Goal: Information Seeking & Learning: Learn about a topic

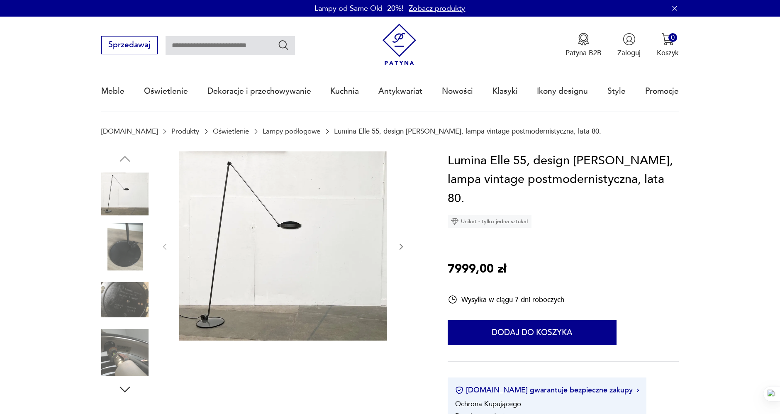
click at [201, 42] on input "text" at bounding box center [229, 45] width 129 height 19
type input "******"
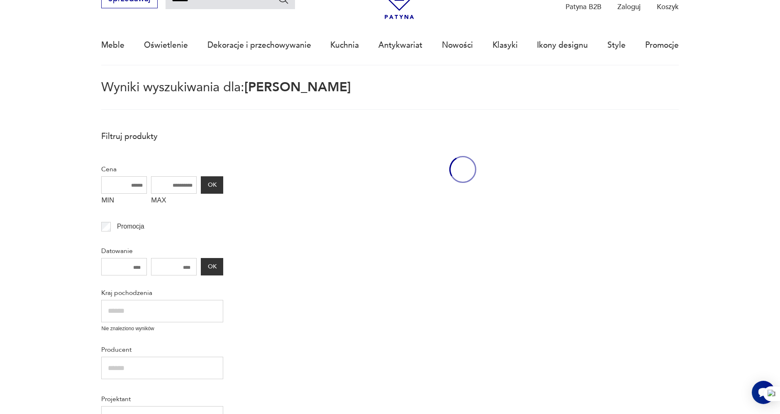
scroll to position [47, 0]
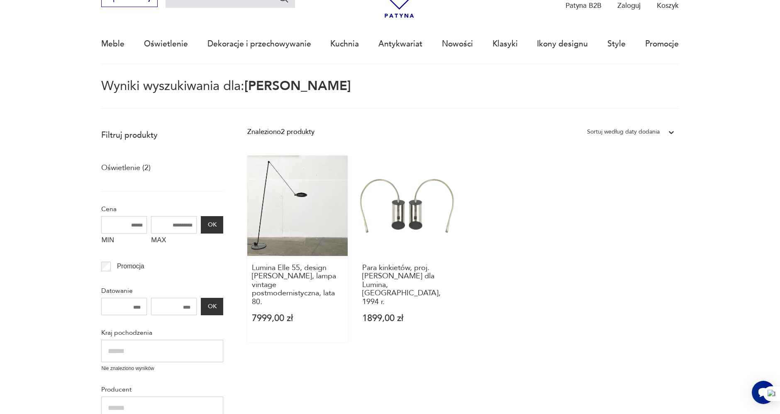
click at [311, 241] on link "Lumina Elle 55, design [PERSON_NAME], lampa vintage postmodernistyczna, lata 80…" at bounding box center [297, 249] width 100 height 187
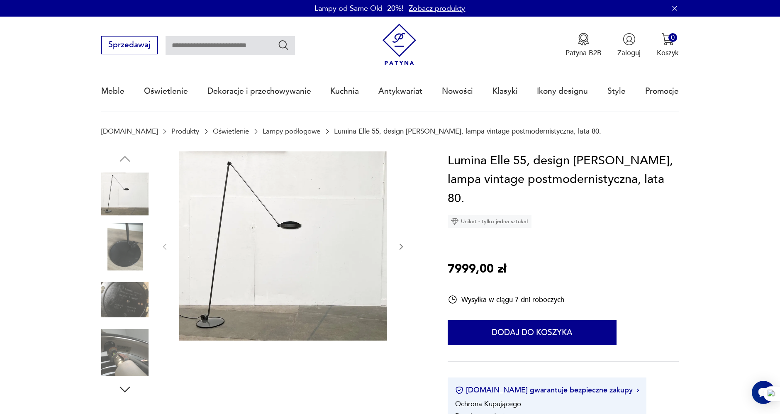
click at [130, 294] on img at bounding box center [124, 299] width 47 height 47
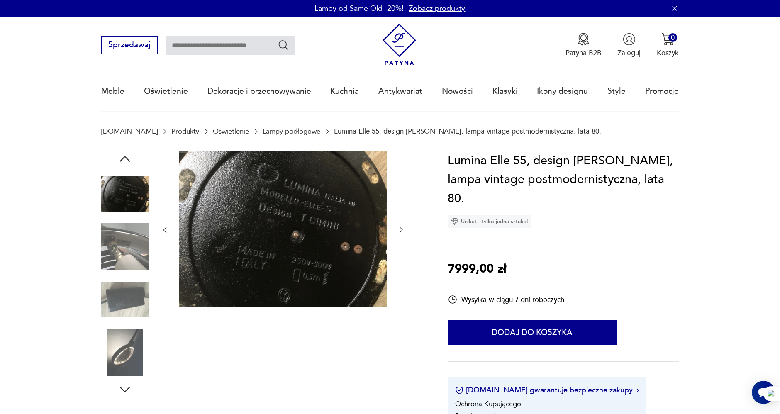
click at [127, 183] on img at bounding box center [124, 193] width 47 height 47
click at [126, 195] on img at bounding box center [124, 193] width 47 height 47
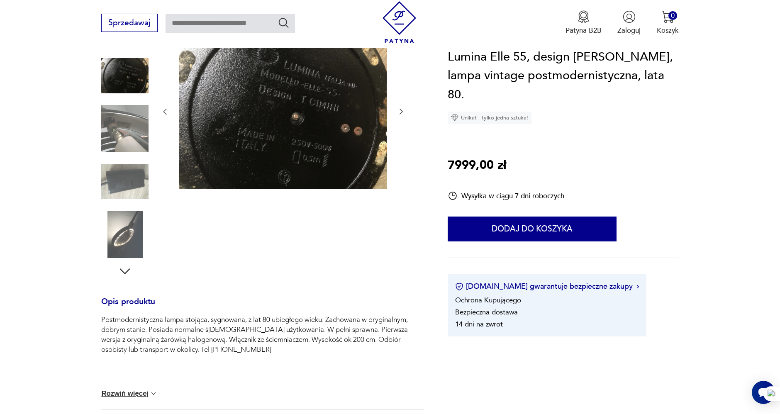
scroll to position [92, 0]
